Goal: Find specific page/section: Find specific page/section

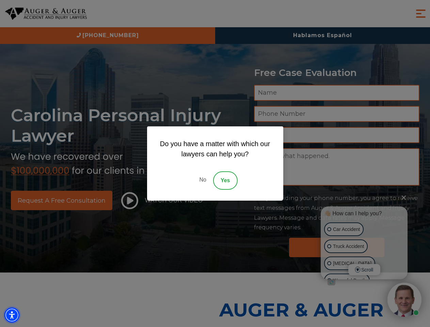
click at [12, 315] on img "Accessibility Menu" at bounding box center [11, 315] width 15 height 15
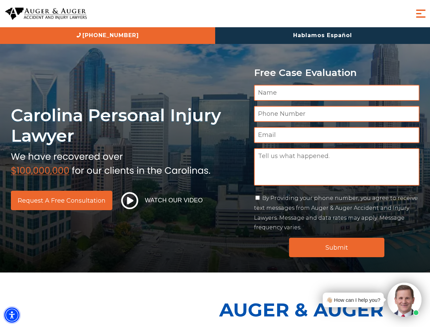
click at [12, 315] on img "Accessibility Menu" at bounding box center [11, 315] width 15 height 15
